Goal: Task Accomplishment & Management: Use online tool/utility

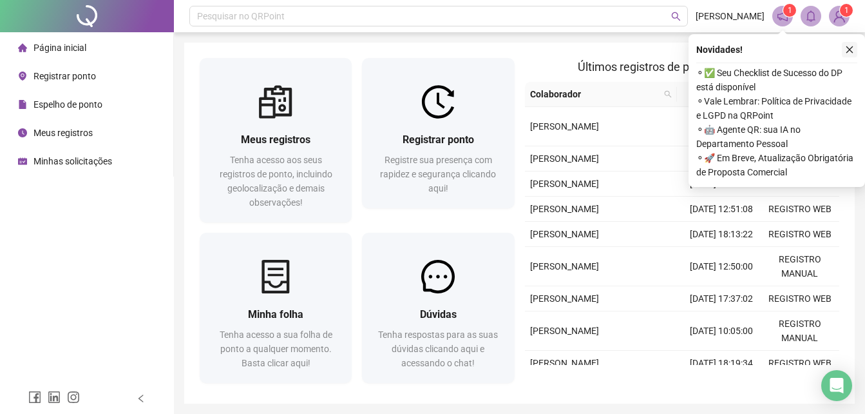
click at [847, 49] on icon "close" at bounding box center [849, 49] width 9 height 9
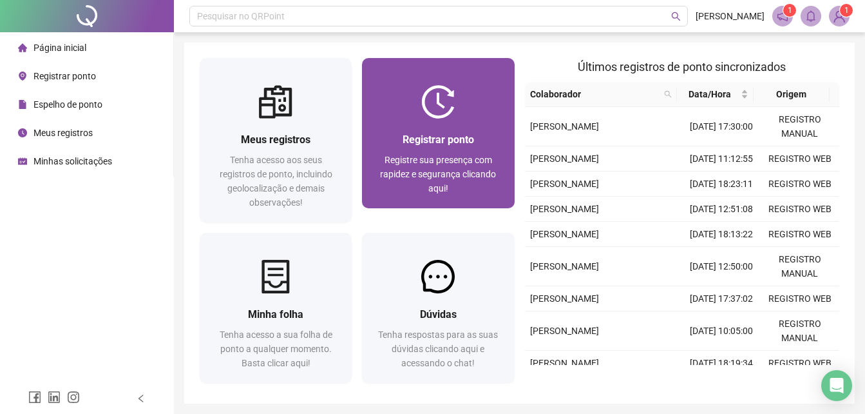
click at [405, 136] on span "Registrar ponto" at bounding box center [439, 139] width 72 height 12
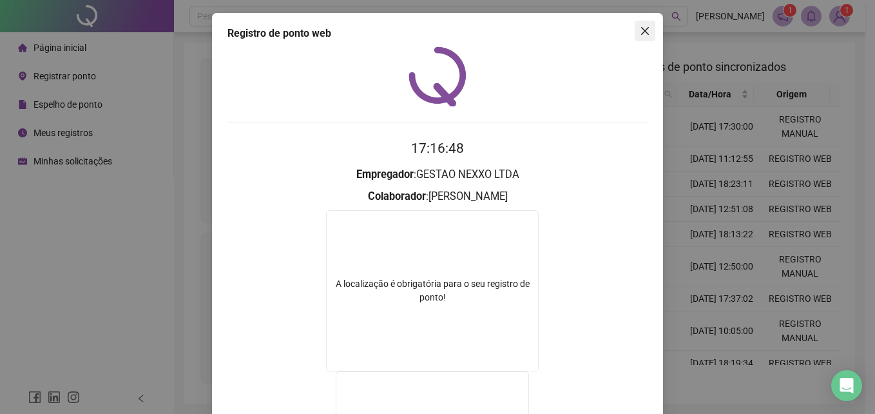
click at [642, 30] on icon "close" at bounding box center [645, 31] width 10 height 10
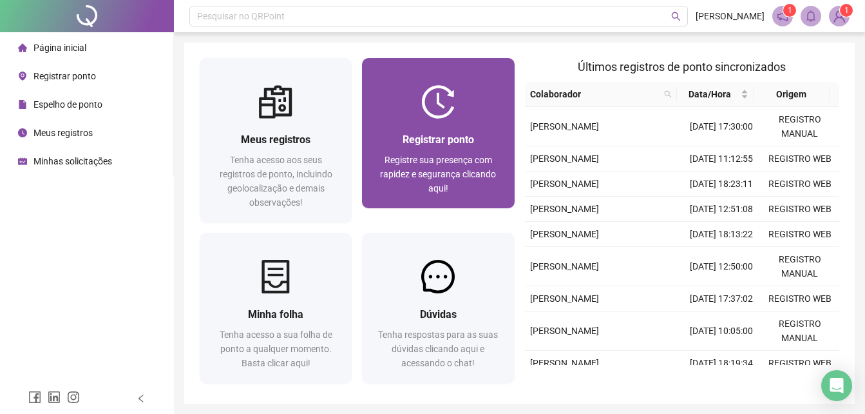
click at [424, 119] on div "Registrar ponto Registre sua presença com rapidez e segurança clicando aqui!" at bounding box center [438, 164] width 152 height 90
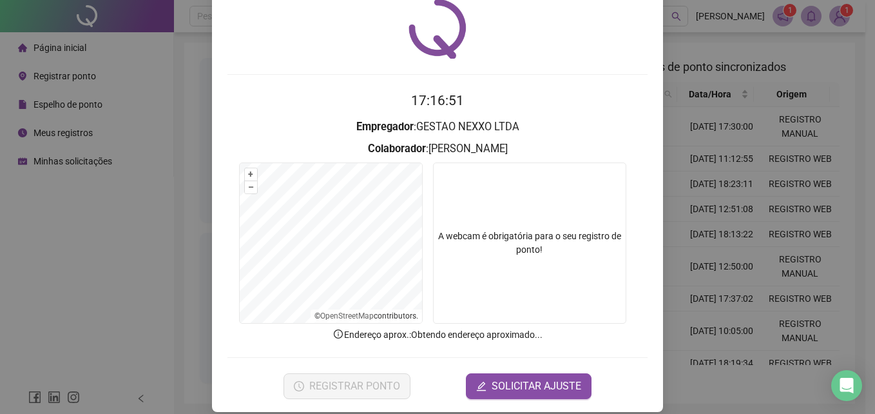
scroll to position [61, 0]
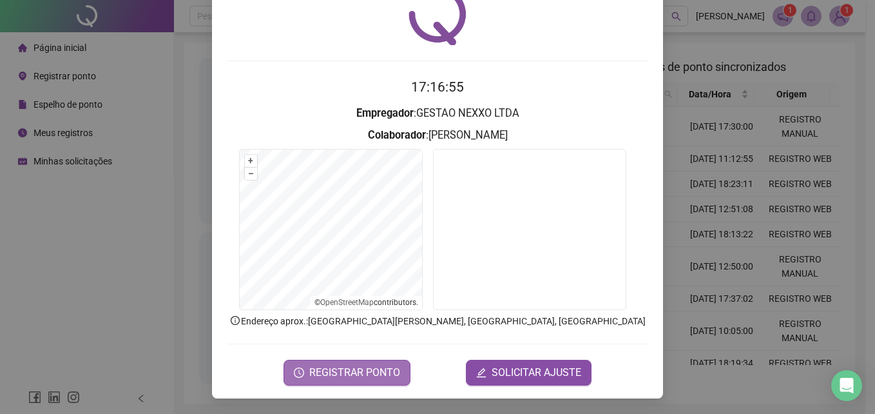
click at [335, 370] on span "REGISTRAR PONTO" at bounding box center [354, 372] width 91 height 15
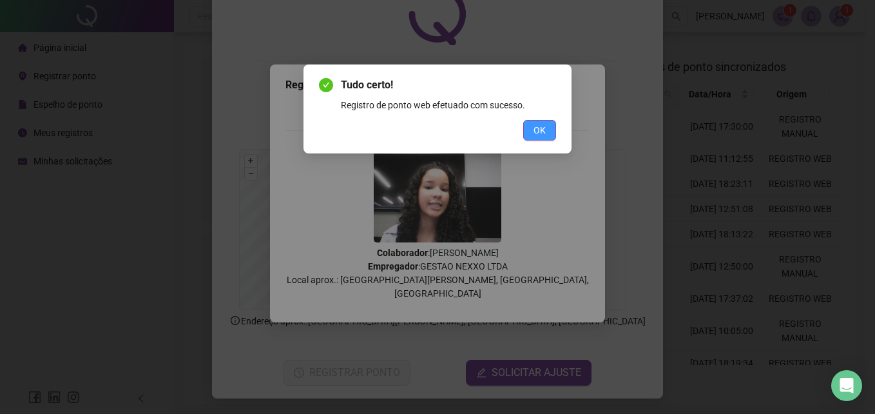
click at [535, 131] on span "OK" at bounding box center [539, 130] width 12 height 14
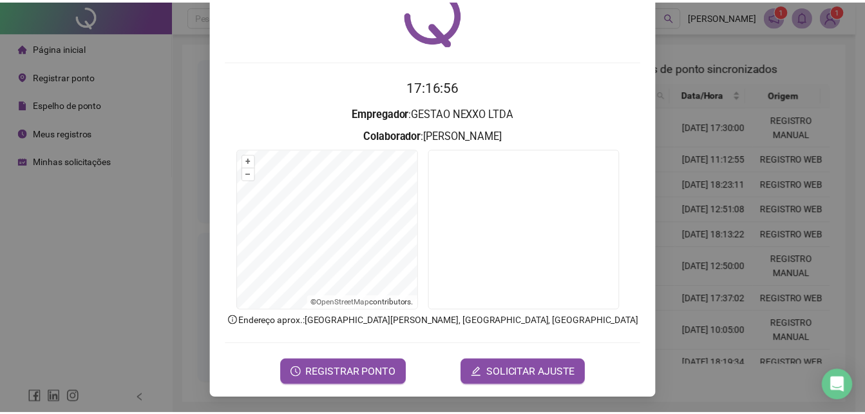
scroll to position [0, 0]
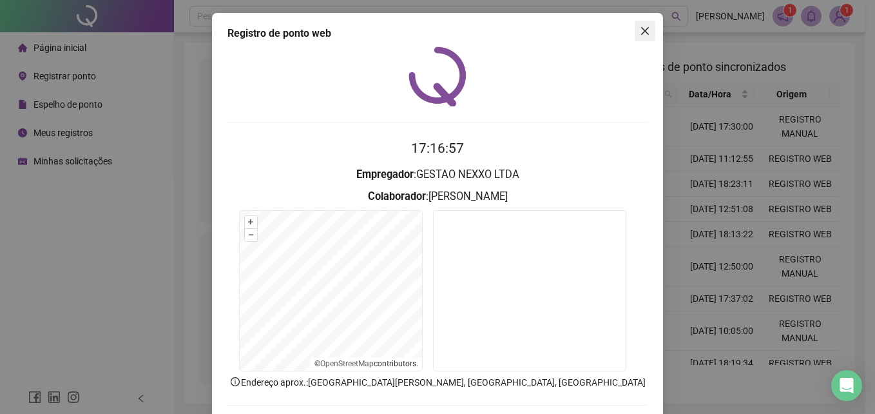
click at [641, 33] on icon "close" at bounding box center [645, 31] width 8 height 8
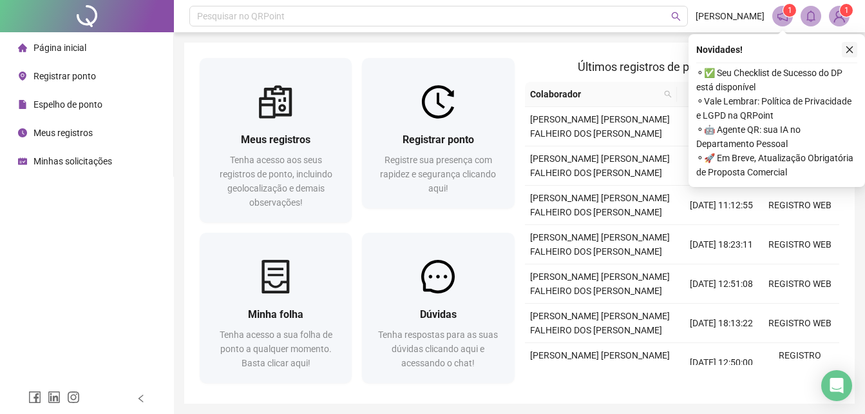
click at [852, 45] on icon "close" at bounding box center [849, 49] width 9 height 9
